Goal: Information Seeking & Learning: Learn about a topic

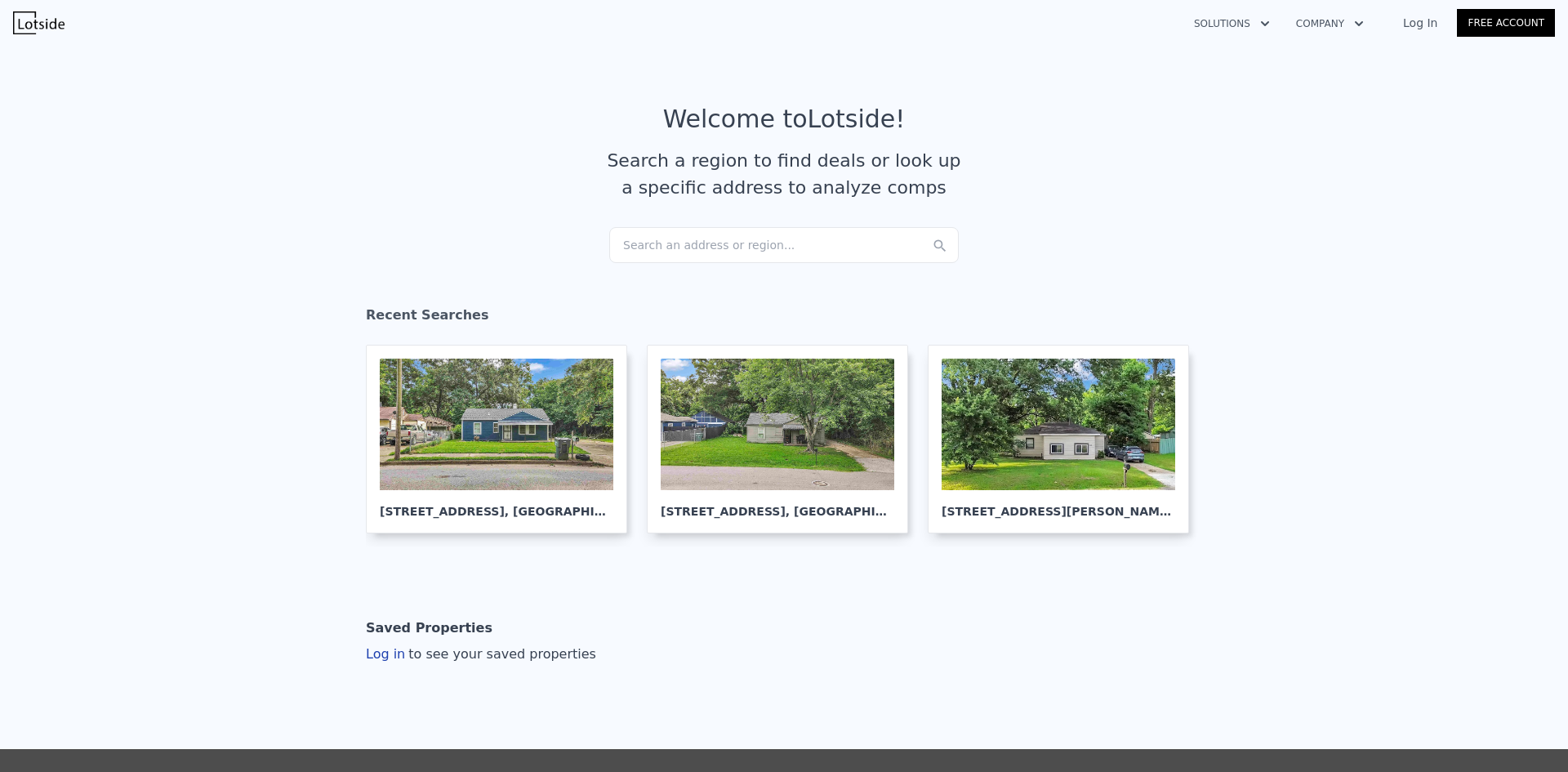
click at [674, 250] on div "Search an address or region..." at bounding box center [784, 245] width 349 height 36
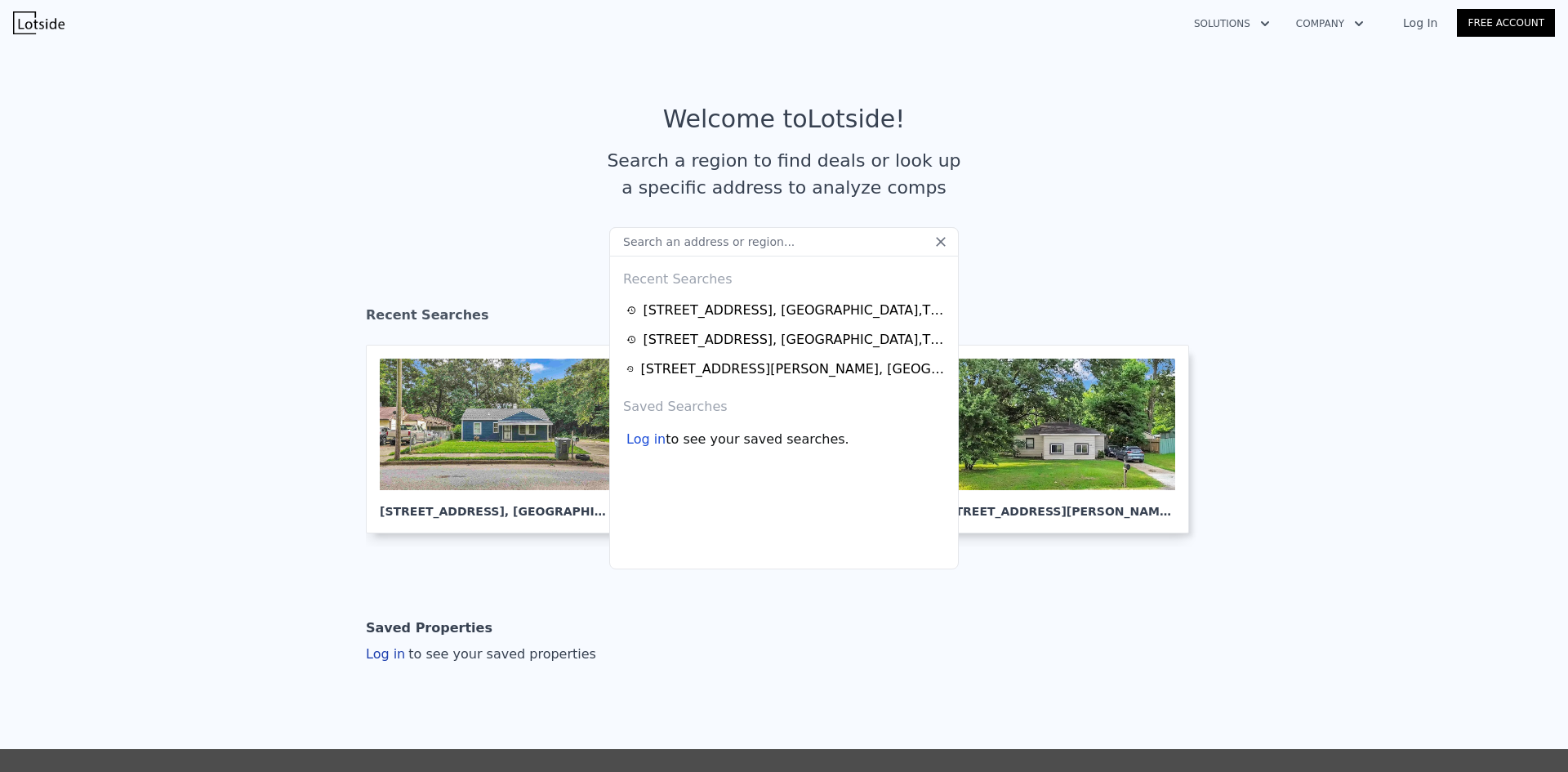
click at [674, 250] on input "text" at bounding box center [784, 241] width 349 height 29
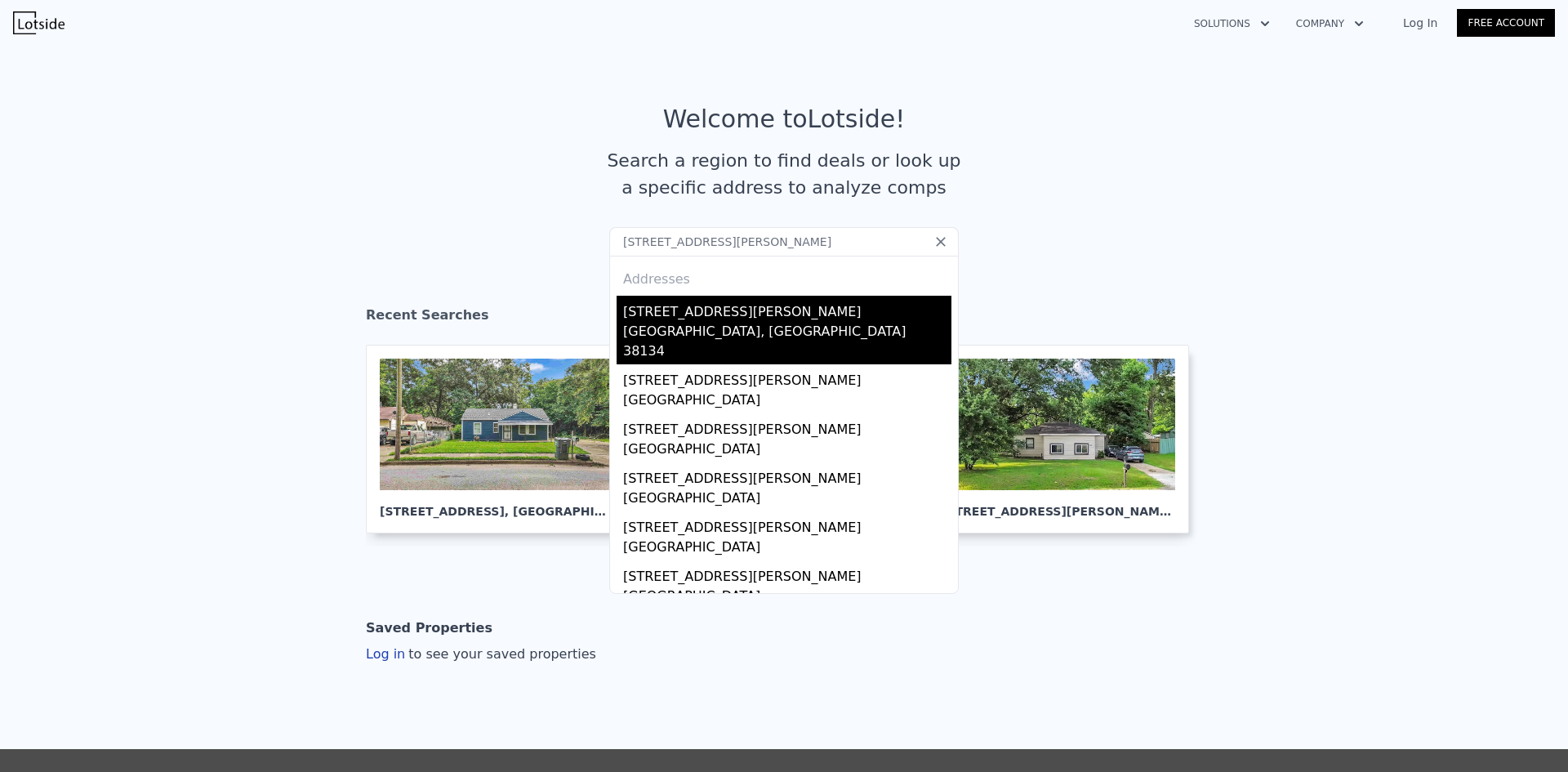
type input "[STREET_ADDRESS][PERSON_NAME]"
click at [768, 310] on div "[STREET_ADDRESS][PERSON_NAME]" at bounding box center [787, 308] width 328 height 26
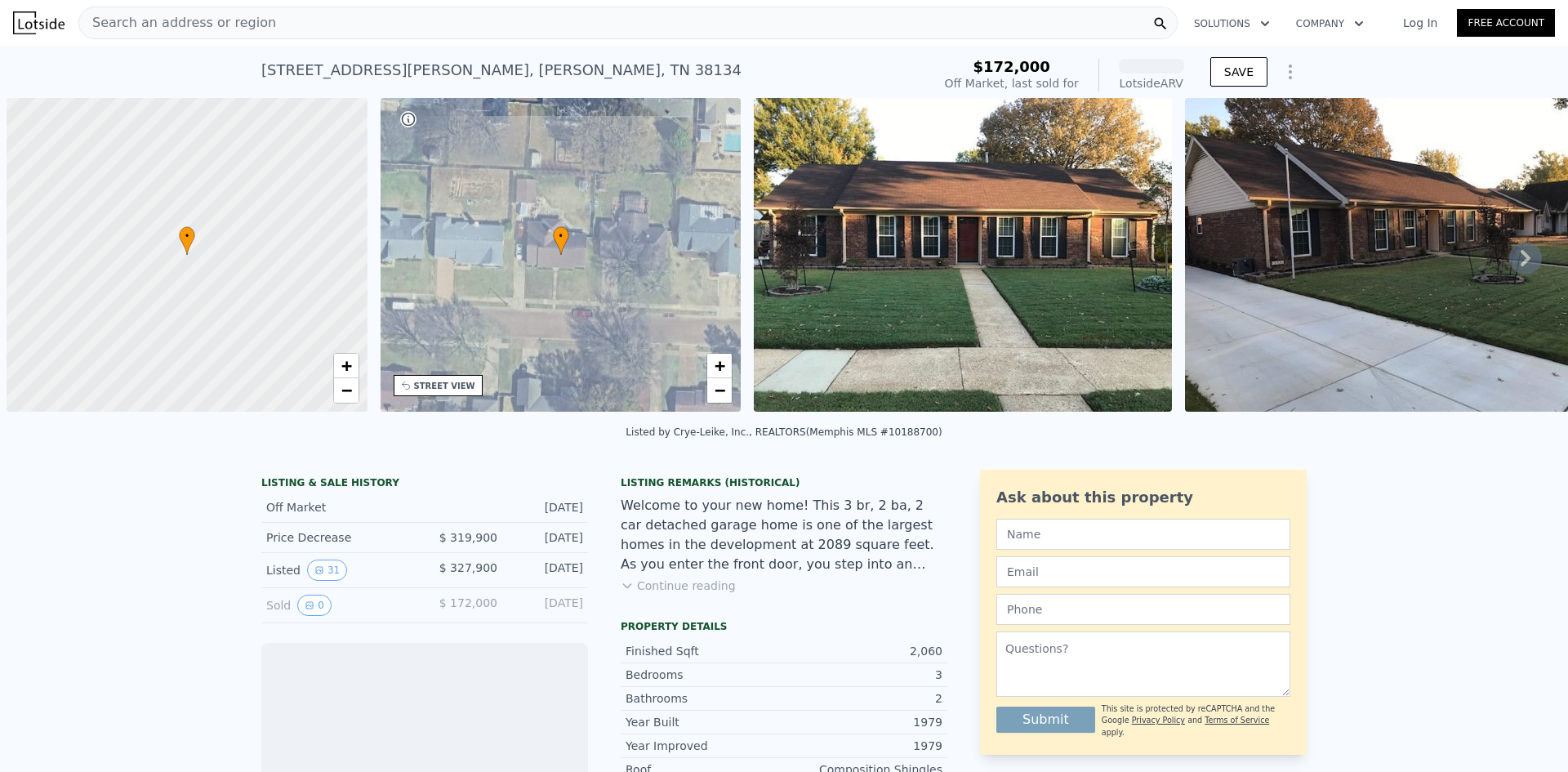
scroll to position [0, 7]
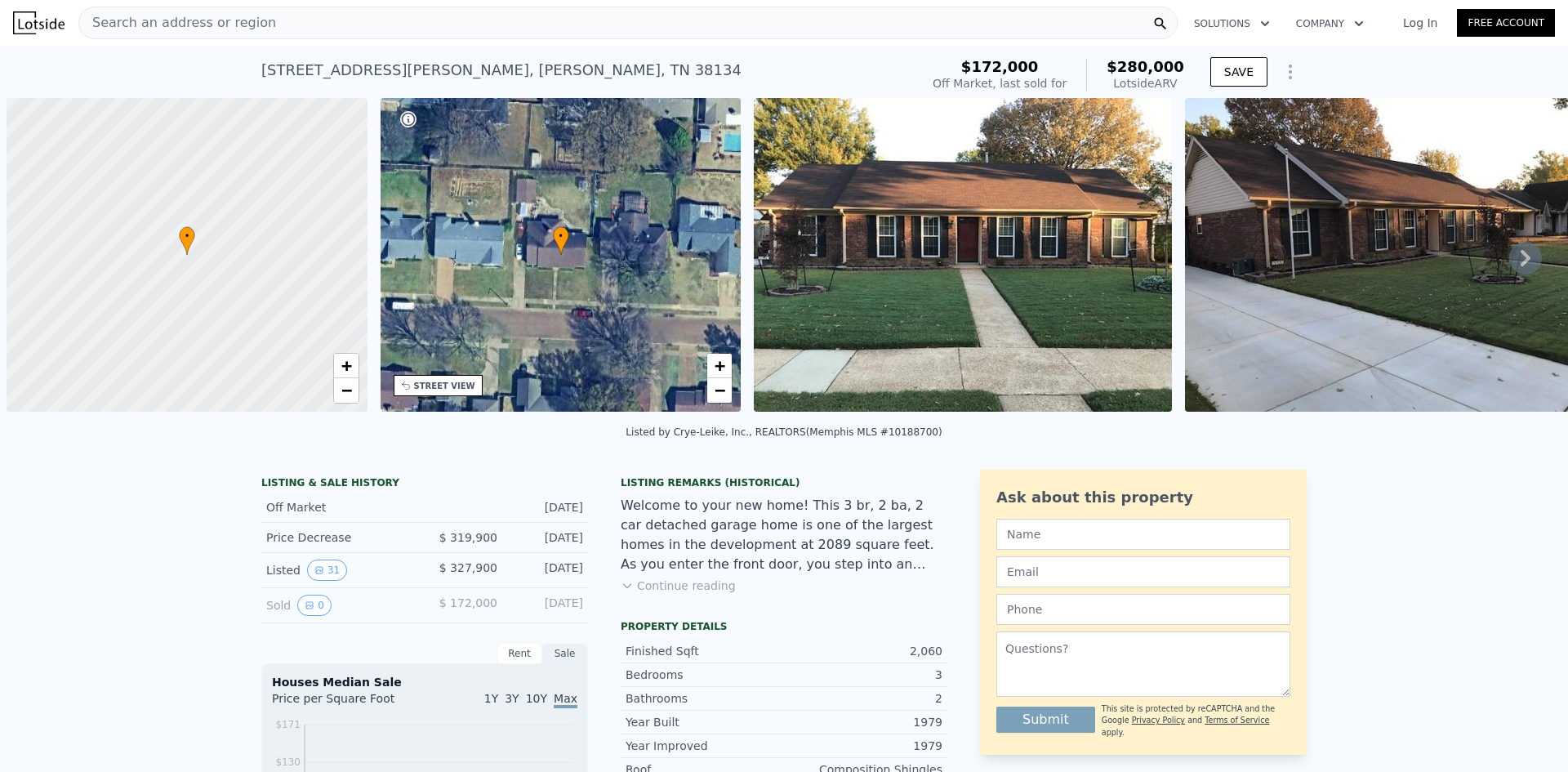
scroll to position [0, 7]
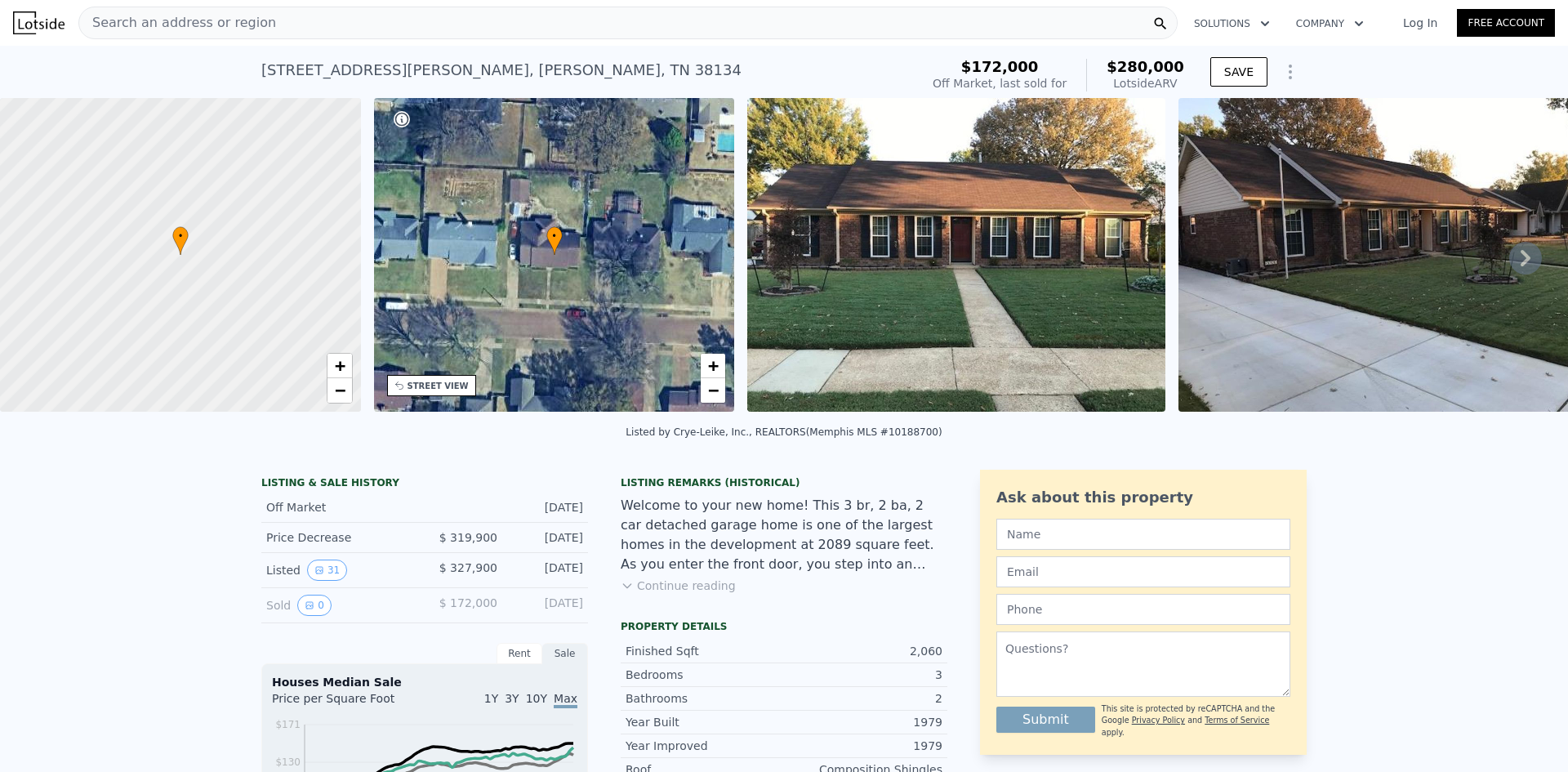
click at [777, 16] on div "Search an address or region" at bounding box center [628, 23] width 1100 height 33
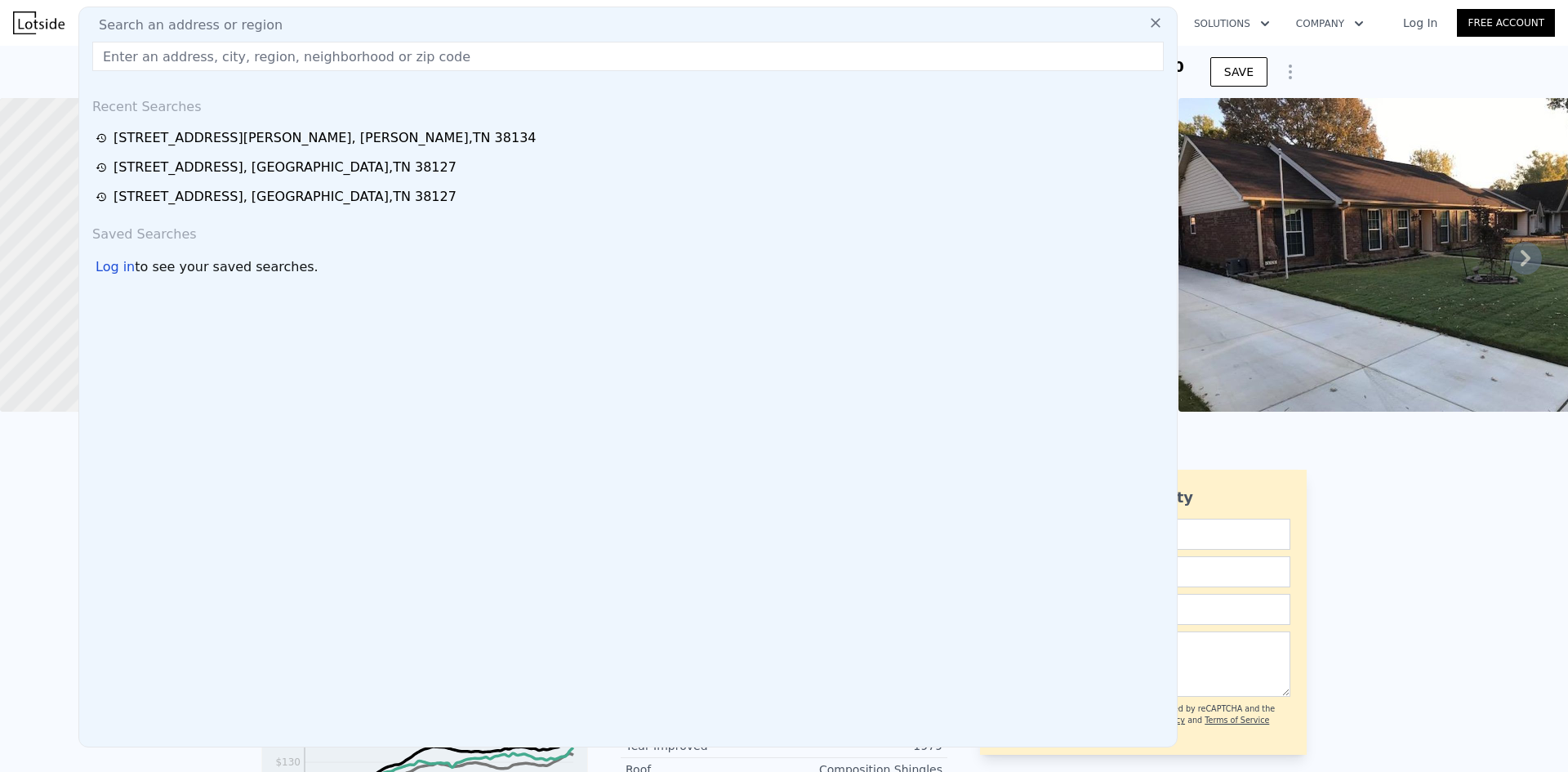
type input "2"
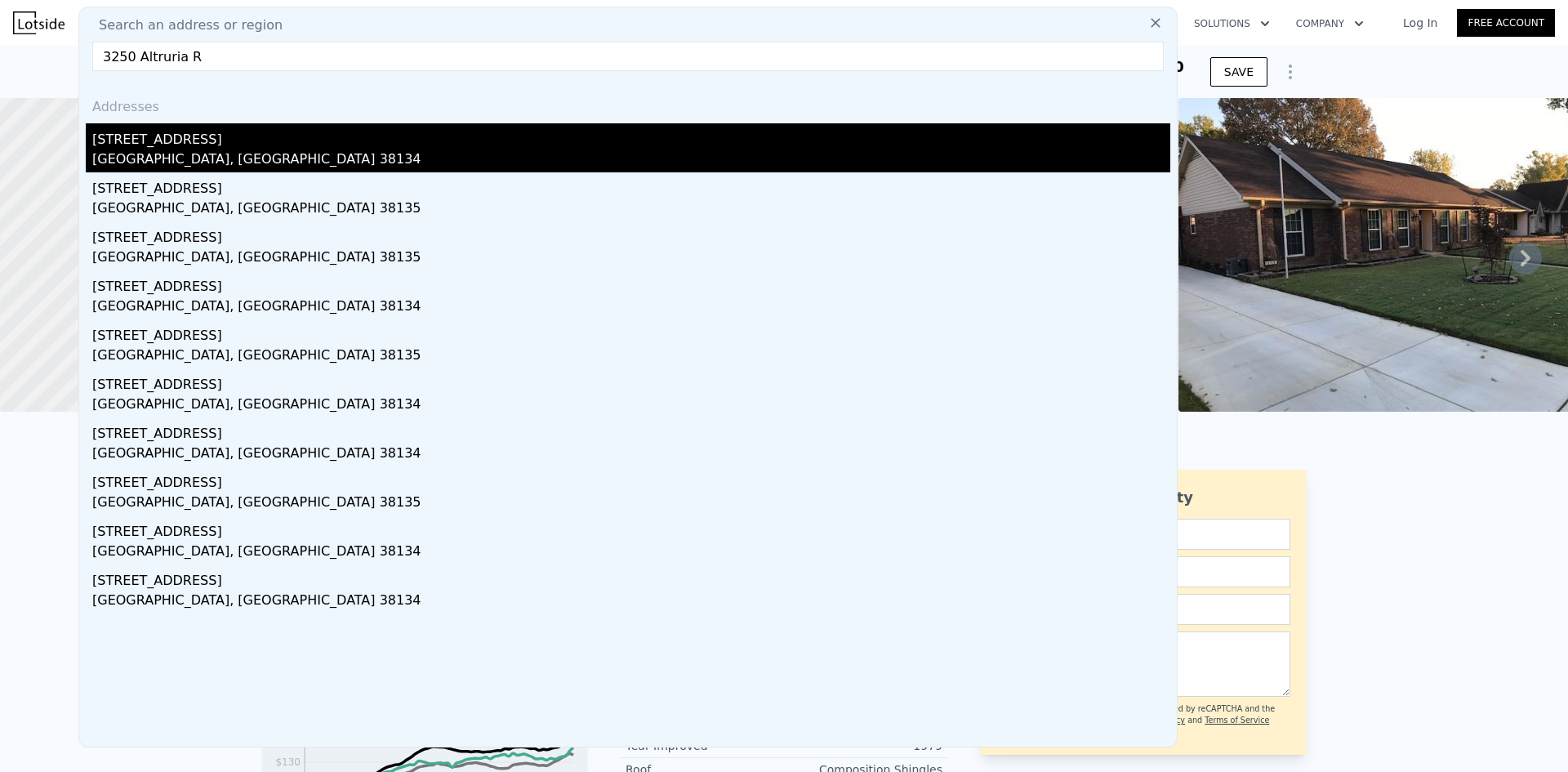
type input "3250 Altruria R"
click at [684, 131] on div "[STREET_ADDRESS]" at bounding box center [631, 136] width 1078 height 26
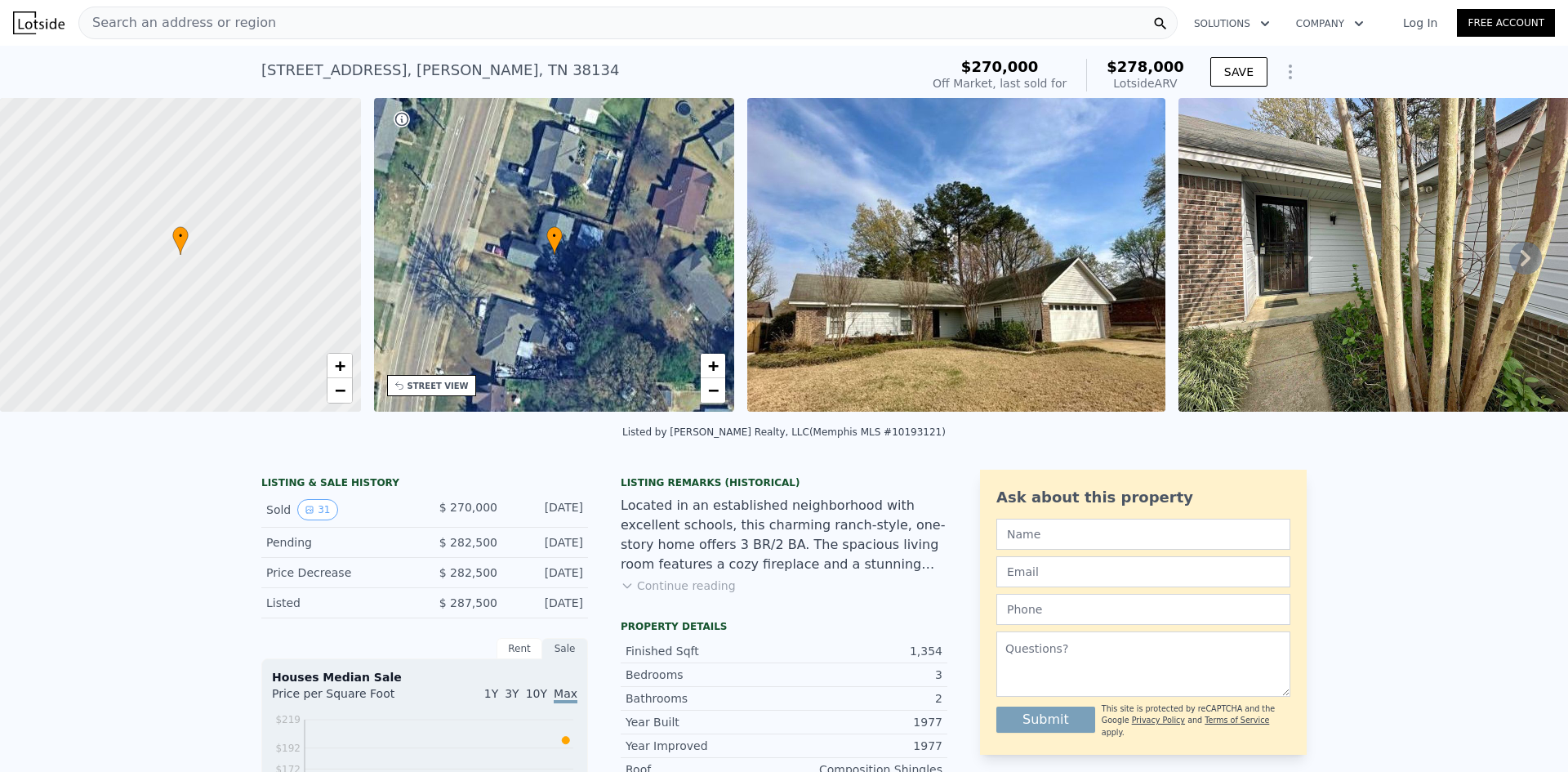
click at [606, 30] on div "Search an address or region" at bounding box center [628, 23] width 1100 height 33
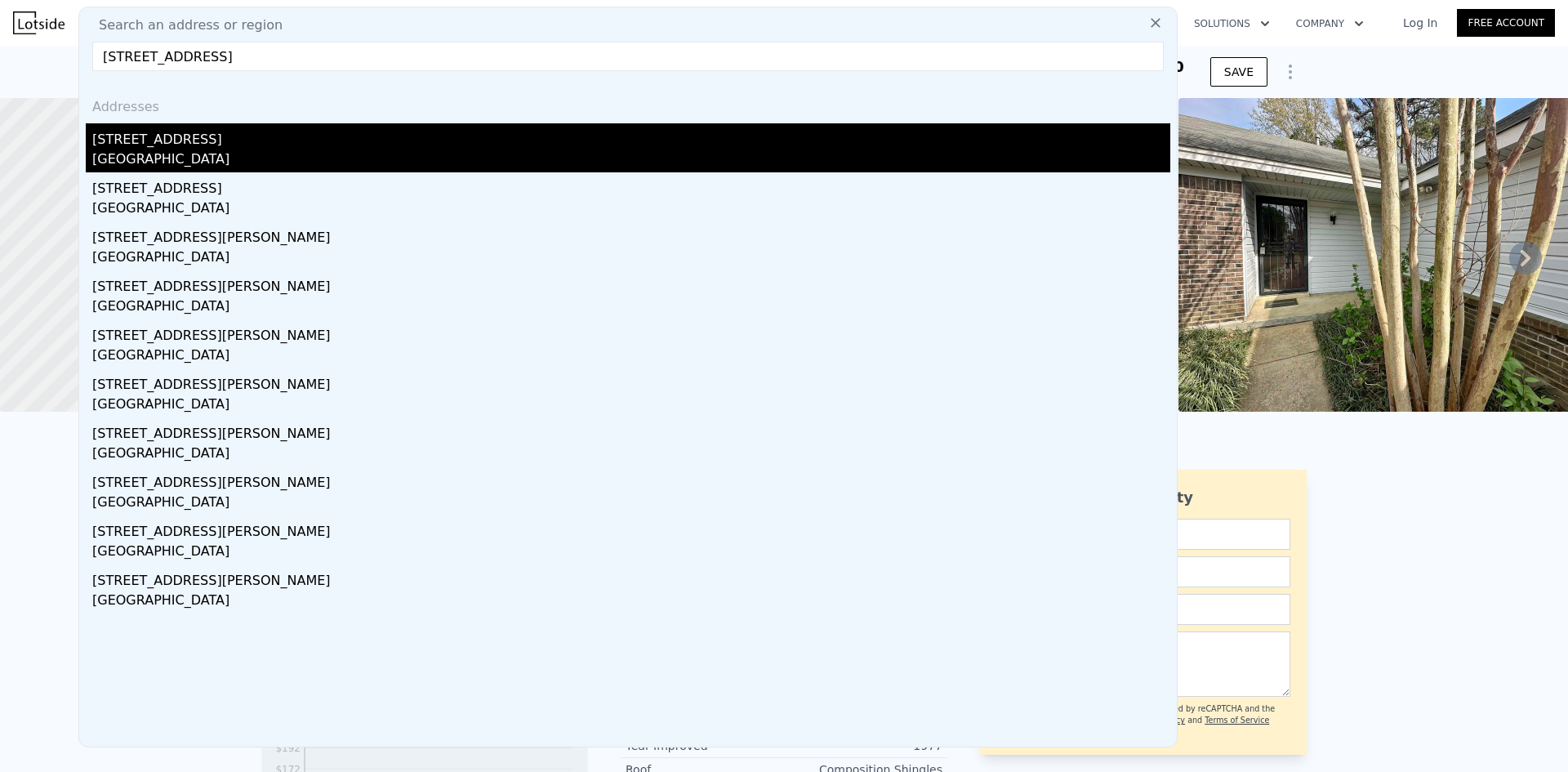
type input "[STREET_ADDRESS]"
click at [277, 140] on div "[STREET_ADDRESS]" at bounding box center [631, 136] width 1078 height 26
